Goal: Check status

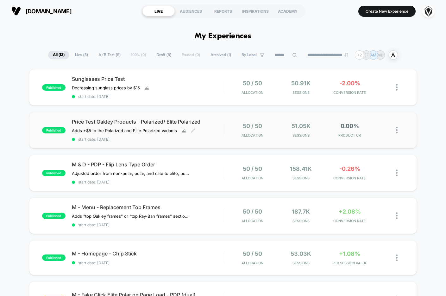
click at [214, 130] on div "Price Test Oakley Products - Polarized/ Elite Polarized Adds +$5 to the Polariz…" at bounding box center [147, 129] width 151 height 23
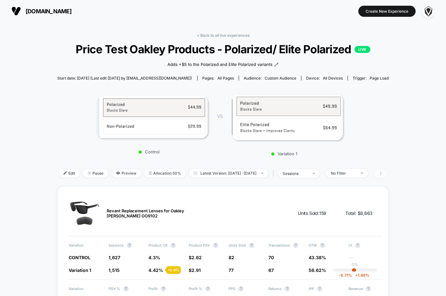
click at [383, 174] on icon at bounding box center [381, 173] width 4 height 4
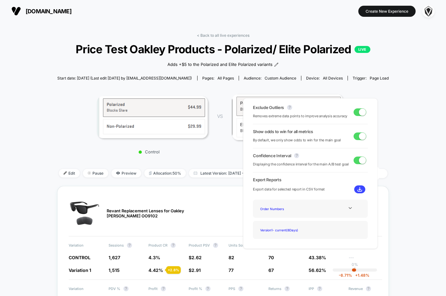
click at [359, 160] on span at bounding box center [362, 159] width 7 height 7
click at [357, 160] on span at bounding box center [357, 159] width 7 height 7
click at [361, 130] on div "Show odds to win for all metrics By default, we only show odds to win for the m…" at bounding box center [310, 136] width 115 height 14
click at [360, 136] on span at bounding box center [362, 135] width 7 height 7
click at [359, 137] on span at bounding box center [360, 136] width 13 height 8
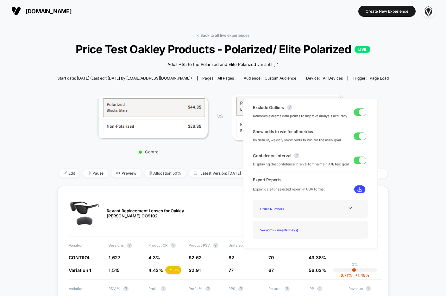
click at [386, 123] on div "Control VS Variation 1" at bounding box center [220, 123] width 332 height 73
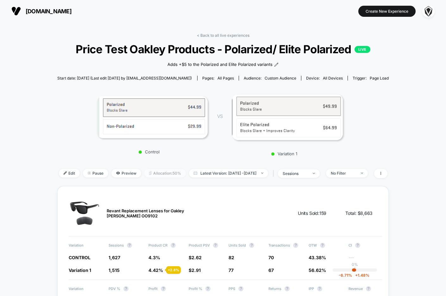
click at [167, 175] on span "Allocation: 50%" at bounding box center [164, 173] width 41 height 9
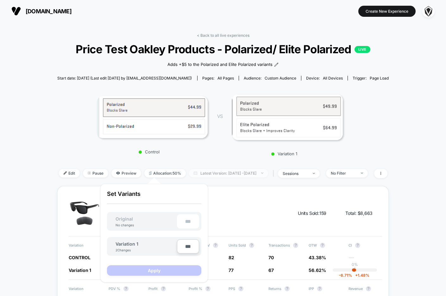
click at [232, 175] on span "Latest Version: [DATE] - [DATE]" at bounding box center [228, 173] width 79 height 9
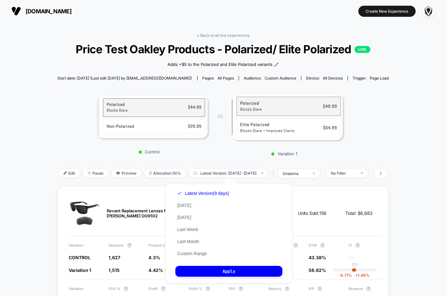
click at [231, 163] on div "< Back to all live experiences Price Test Oakley Products - Polarized/ Elite Po…" at bounding box center [223, 109] width 332 height 153
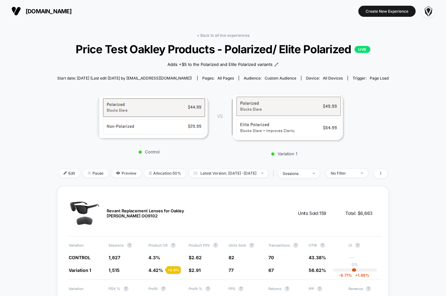
click at [153, 80] on span "Start date: [DATE] (Last edit [DATE] by [EMAIL_ADDRESS][DOMAIN_NAME])" at bounding box center [124, 78] width 135 height 5
click at [219, 33] on link "< Back to all live experiences" at bounding box center [223, 35] width 53 height 5
